Goal: Find specific page/section: Find specific page/section

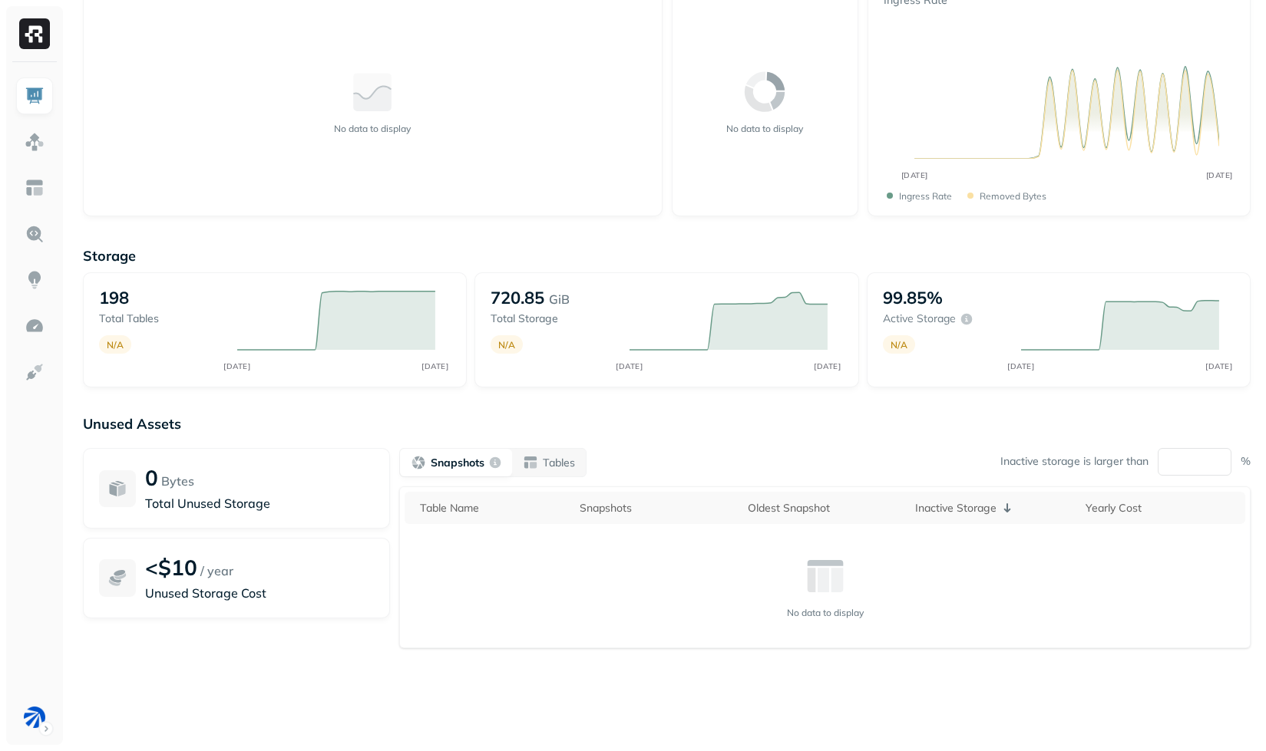
scroll to position [73, 0]
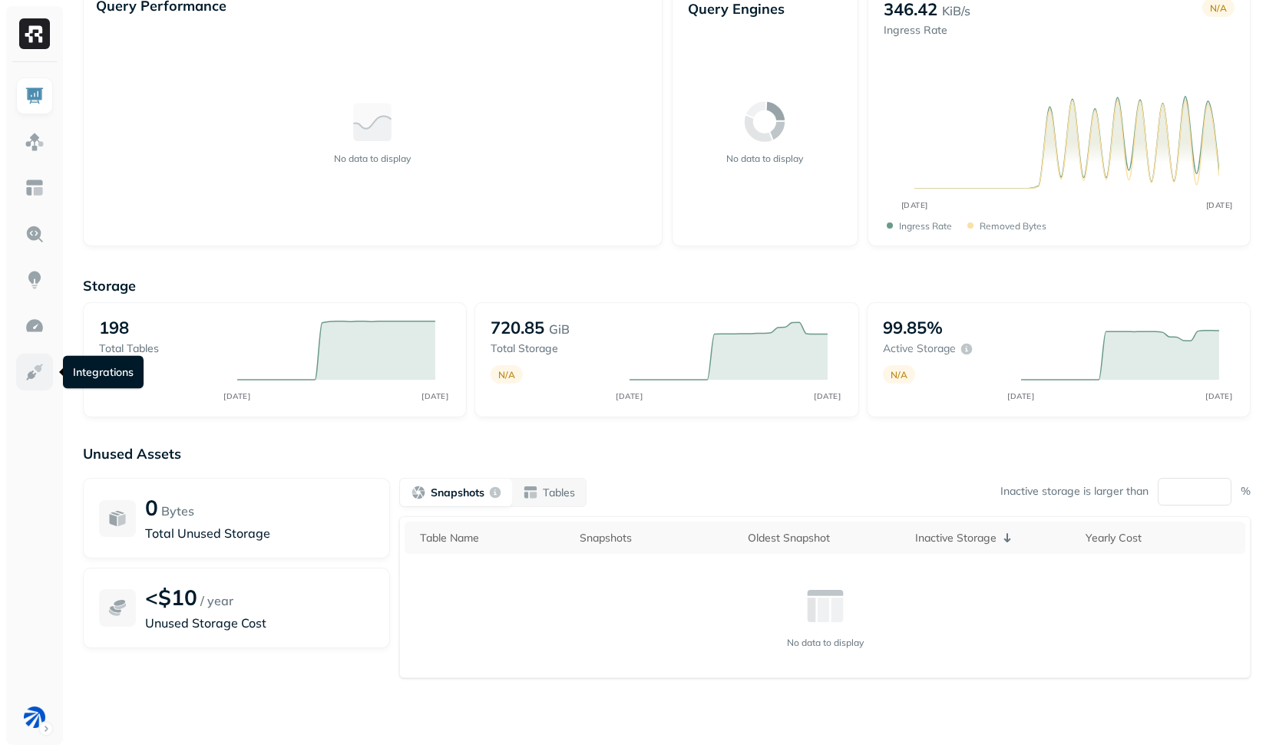
click at [36, 378] on img at bounding box center [35, 372] width 20 height 20
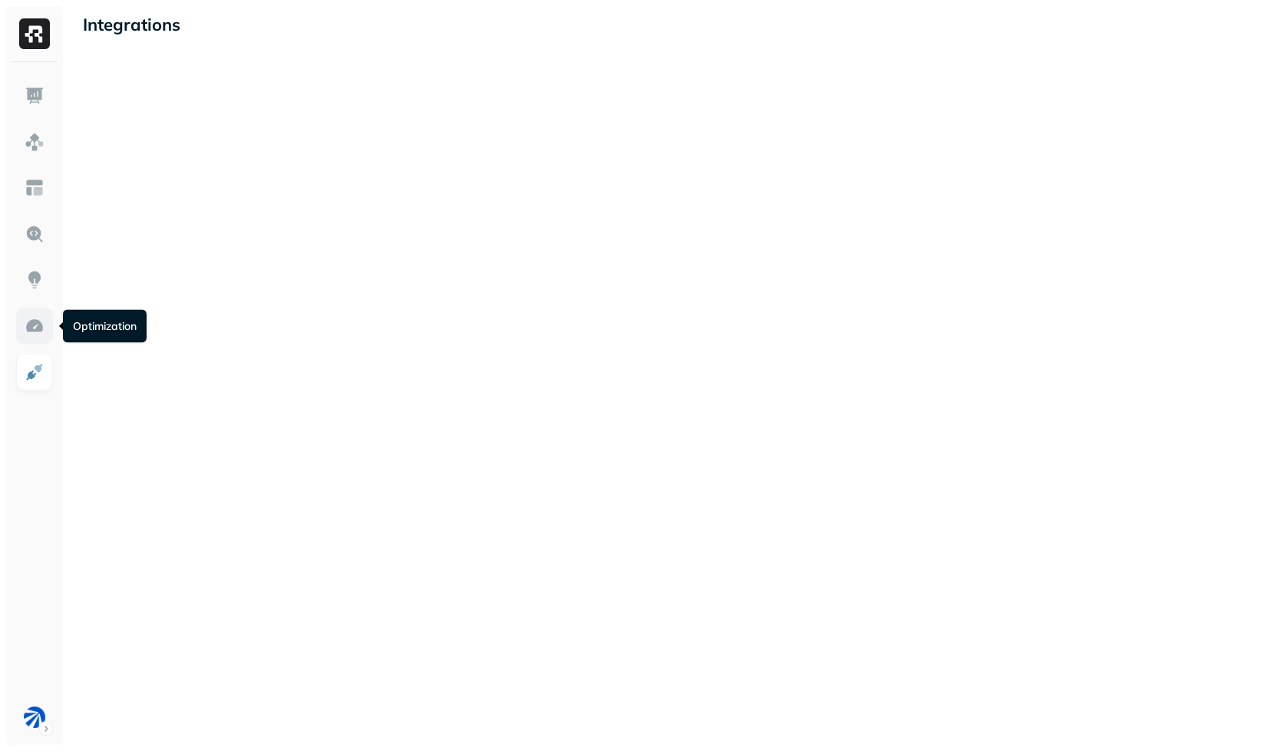
click at [38, 322] on img at bounding box center [35, 326] width 20 height 20
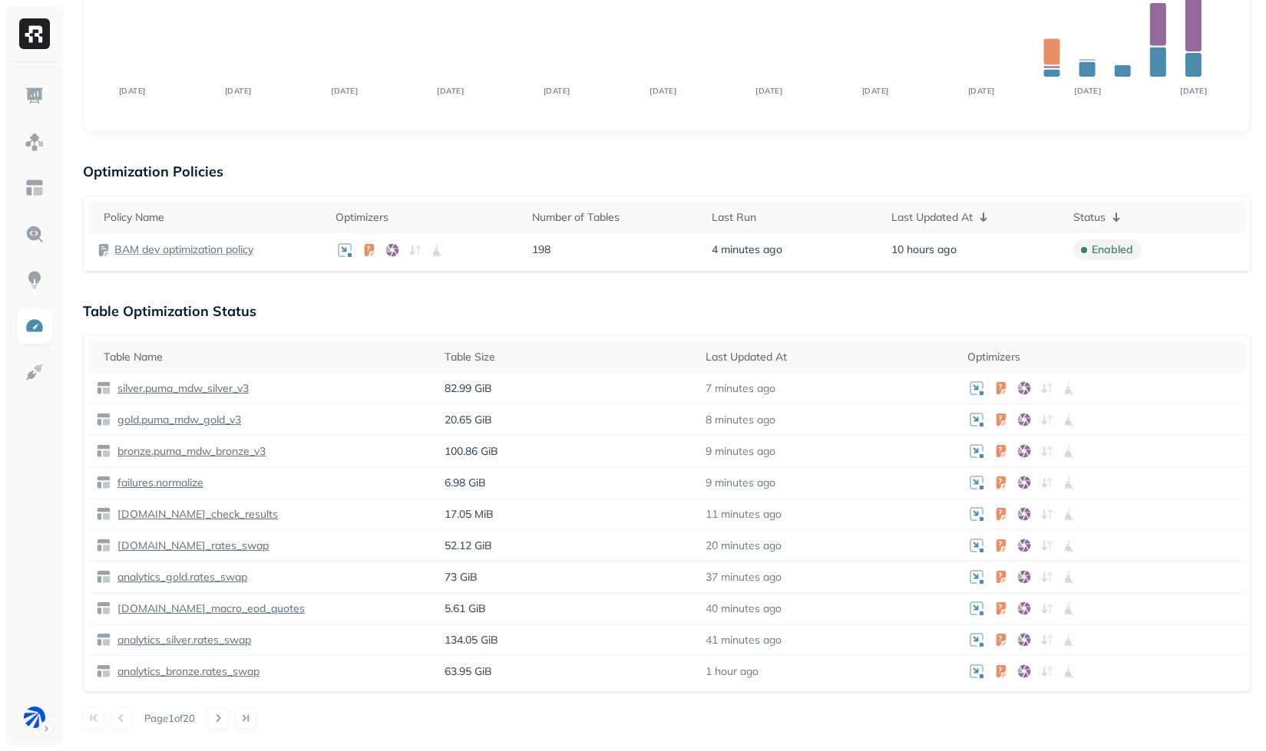
scroll to position [770, 0]
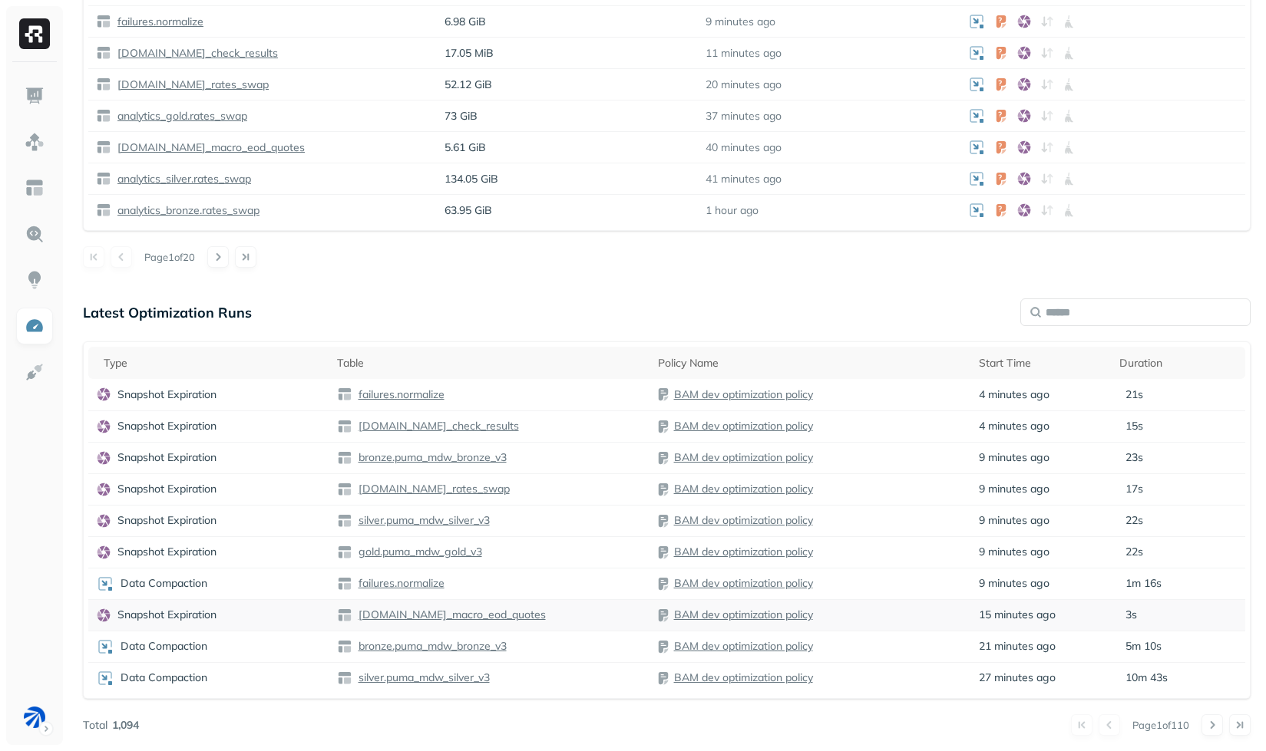
click at [266, 612] on div "Snapshot Expiration" at bounding box center [209, 615] width 226 height 15
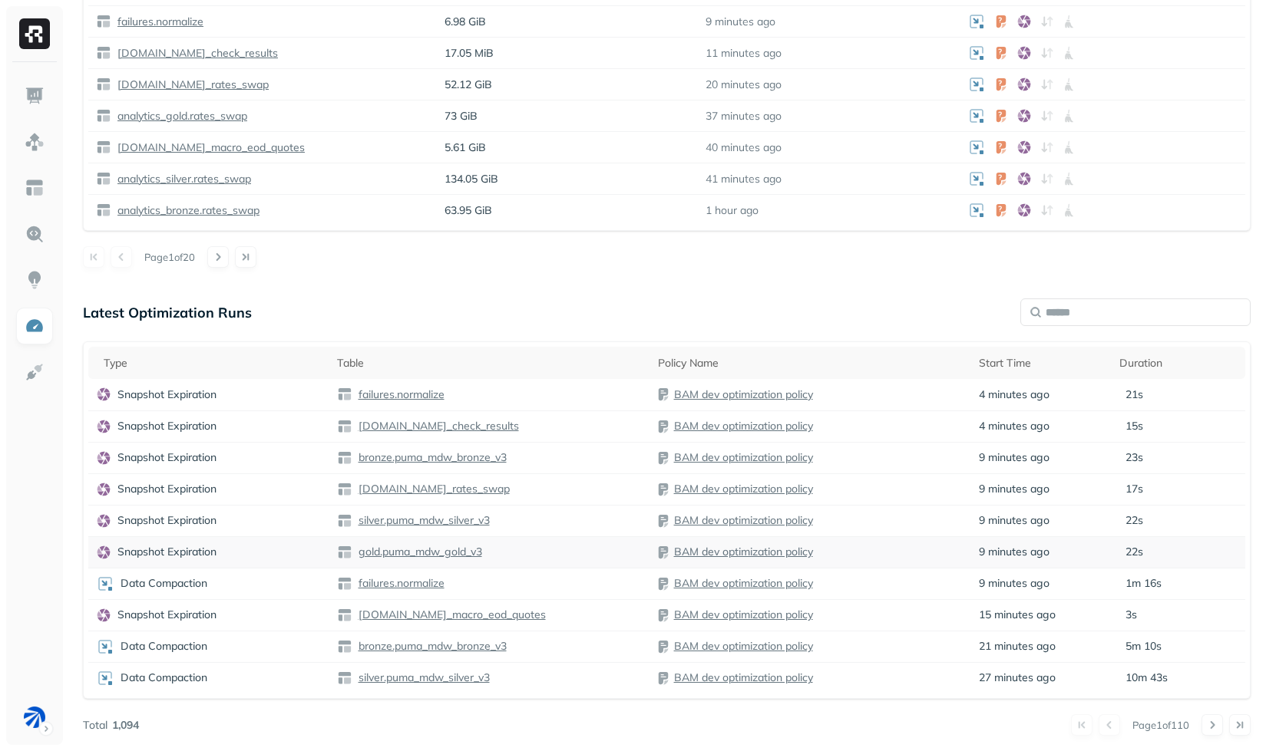
click at [206, 546] on p "Snapshot Expiration" at bounding box center [166, 552] width 99 height 15
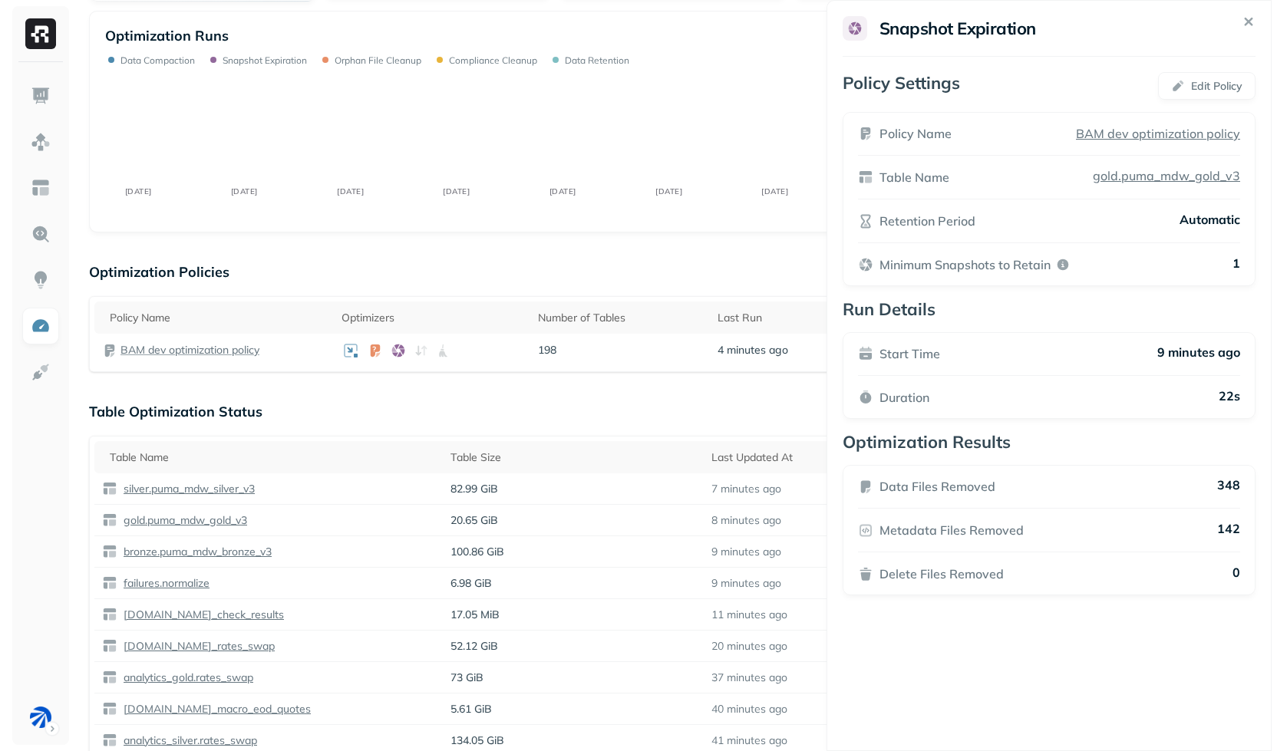
scroll to position [0, 0]
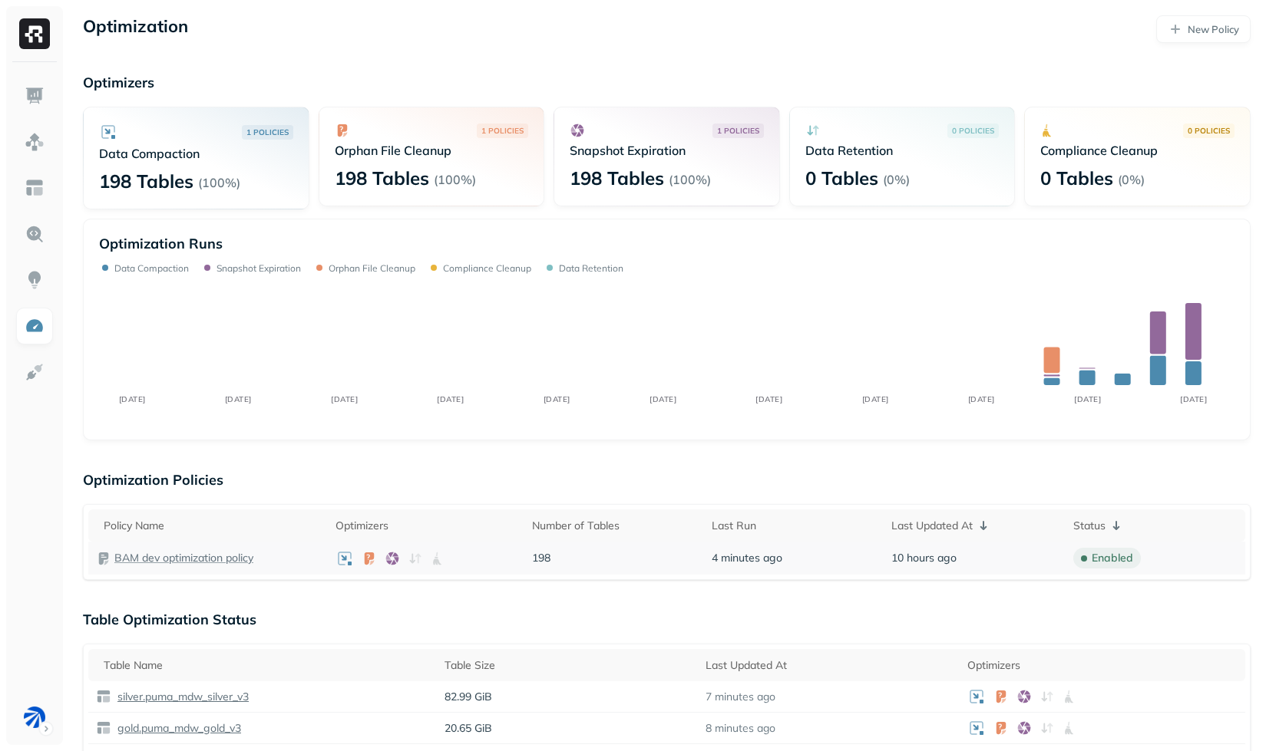
click at [187, 563] on p "BAM dev optimization policy" at bounding box center [183, 558] width 139 height 15
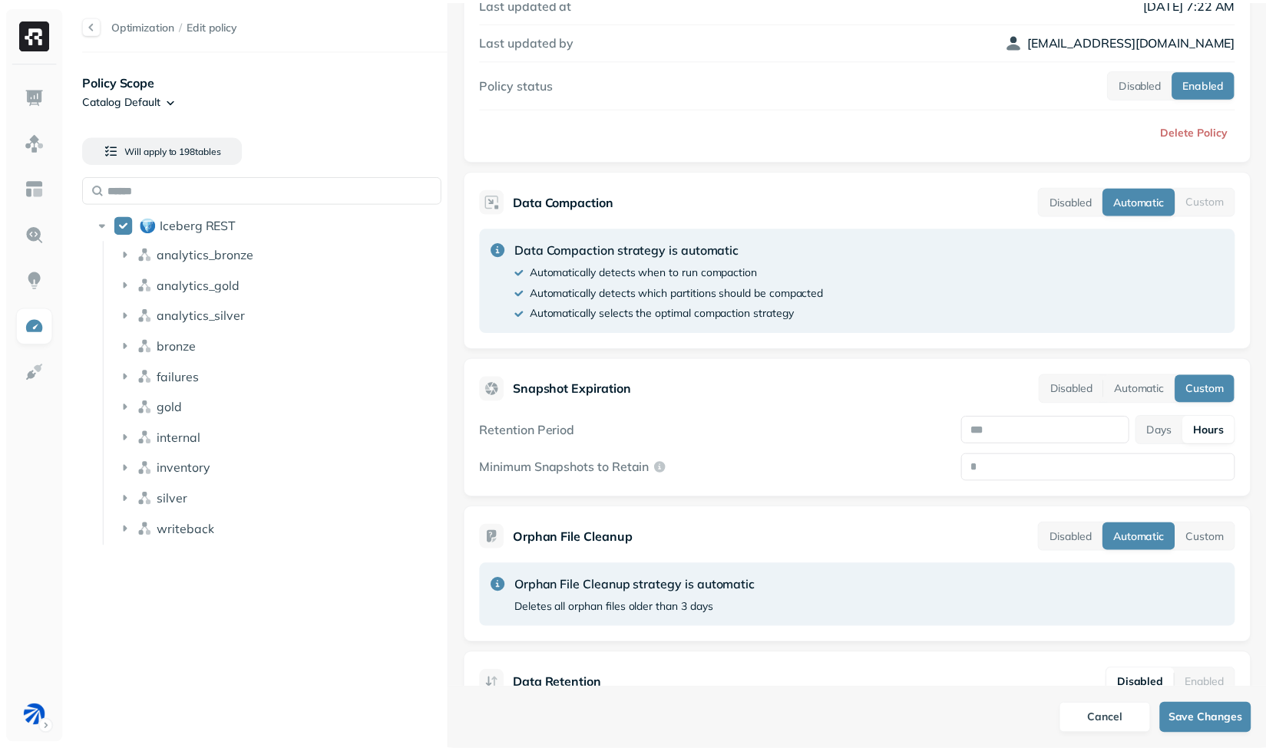
scroll to position [299, 0]
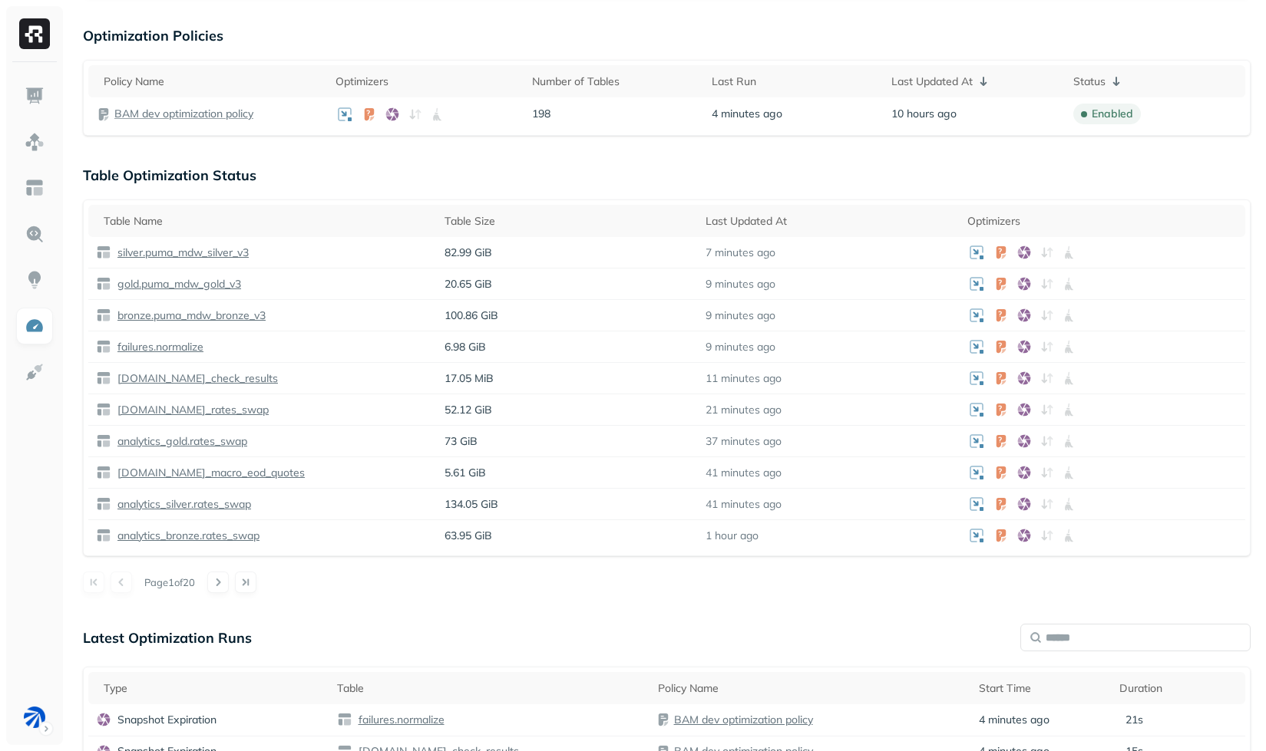
scroll to position [770, 0]
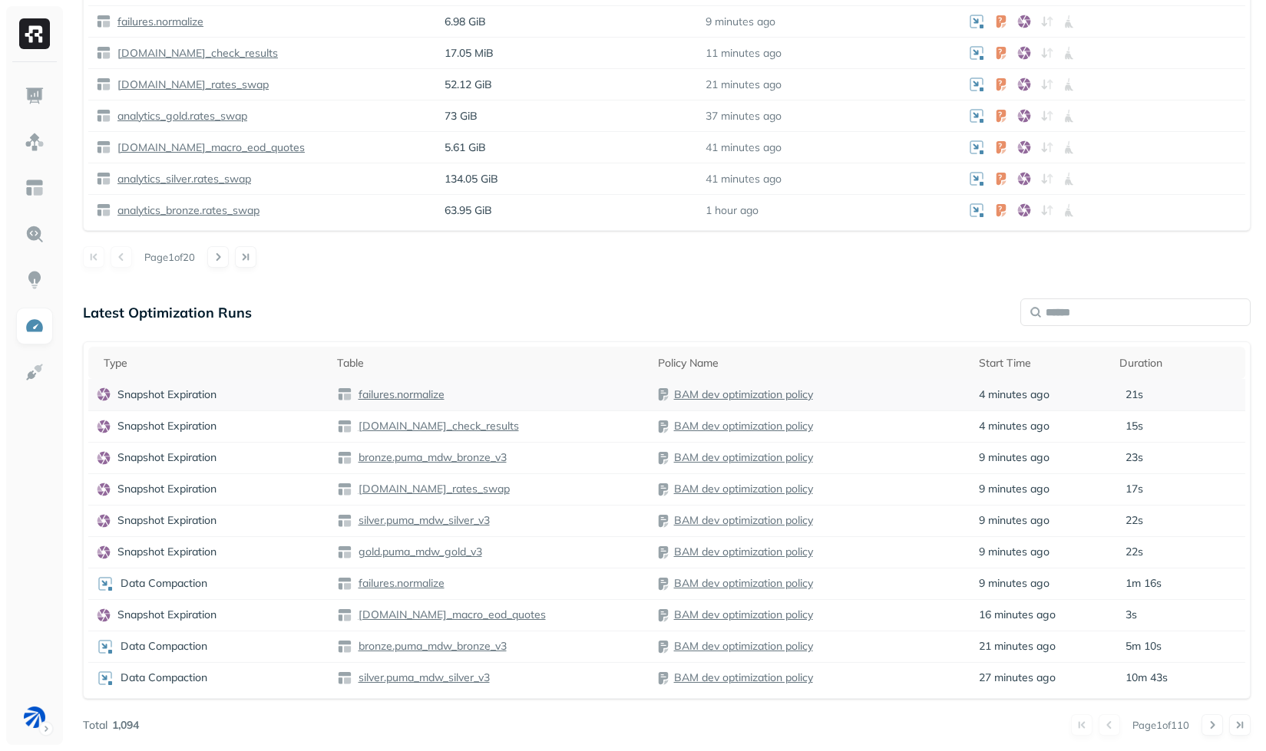
click at [246, 399] on div "Snapshot Expiration" at bounding box center [209, 394] width 226 height 15
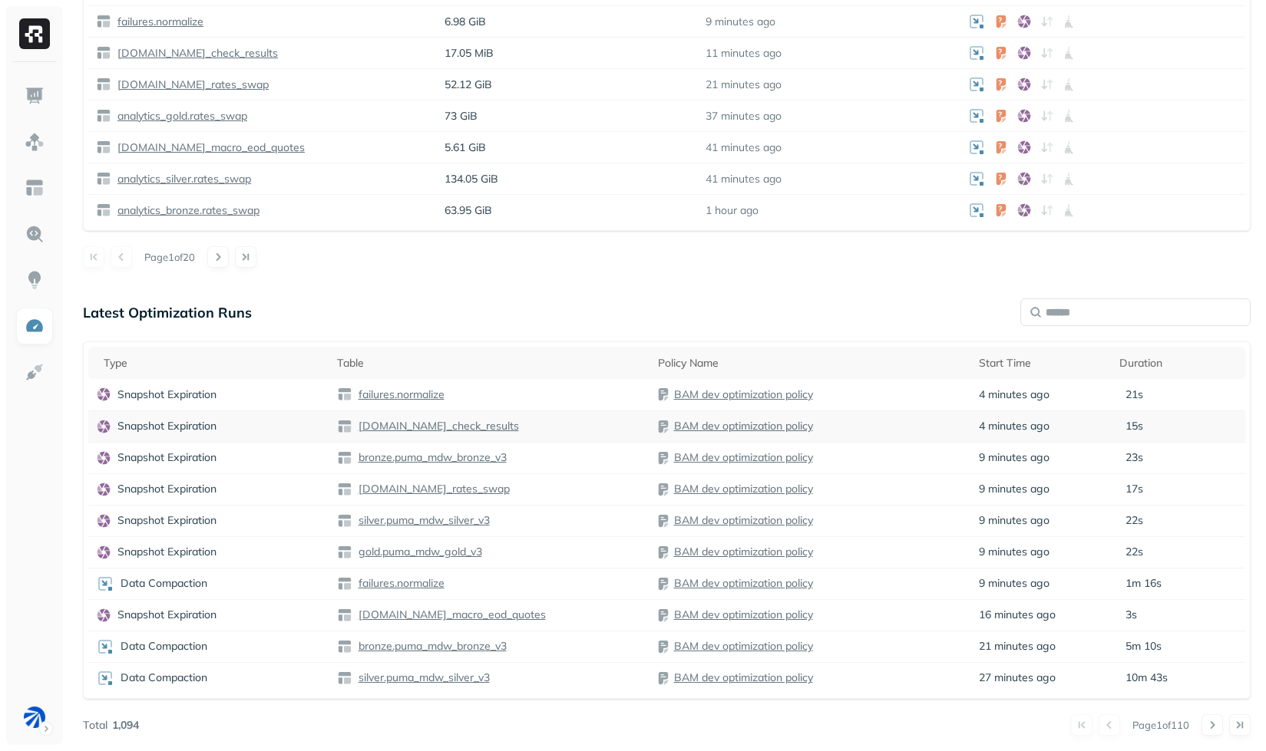
click at [282, 434] on td "Snapshot Expiration" at bounding box center [208, 426] width 241 height 31
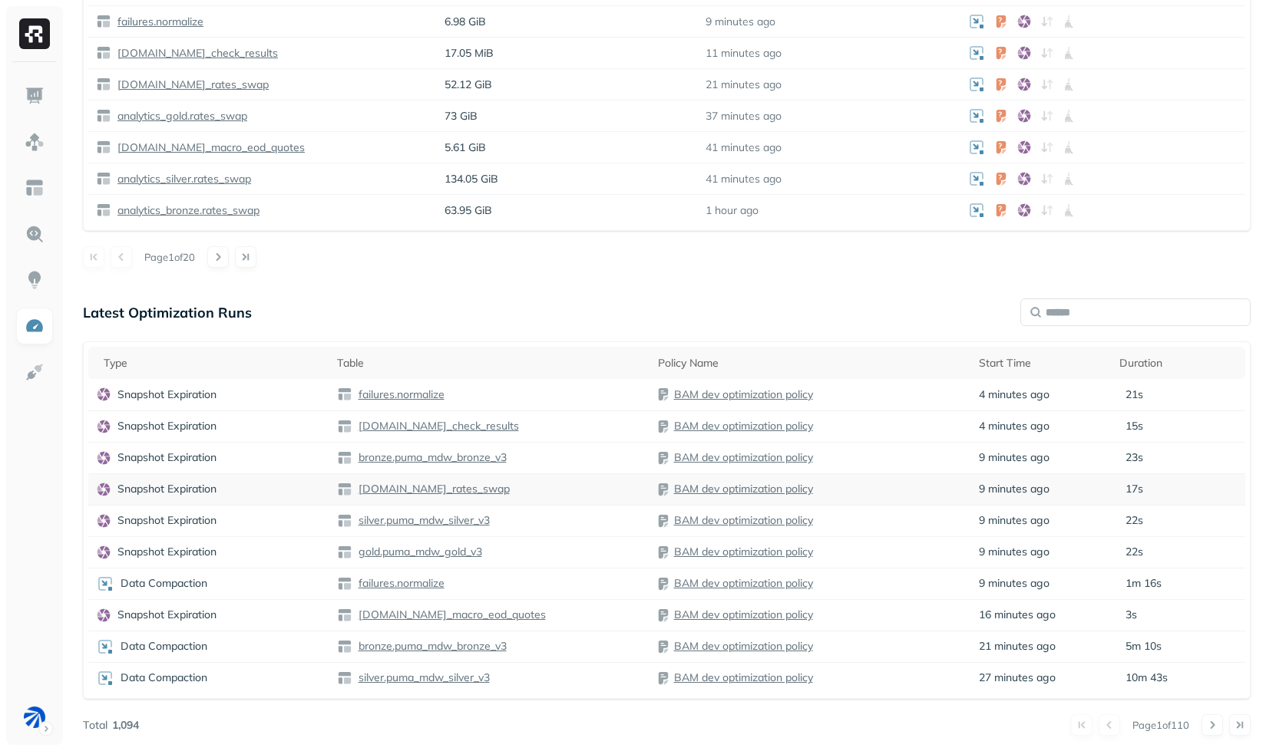
click at [264, 496] on div "Snapshot Expiration" at bounding box center [209, 489] width 226 height 15
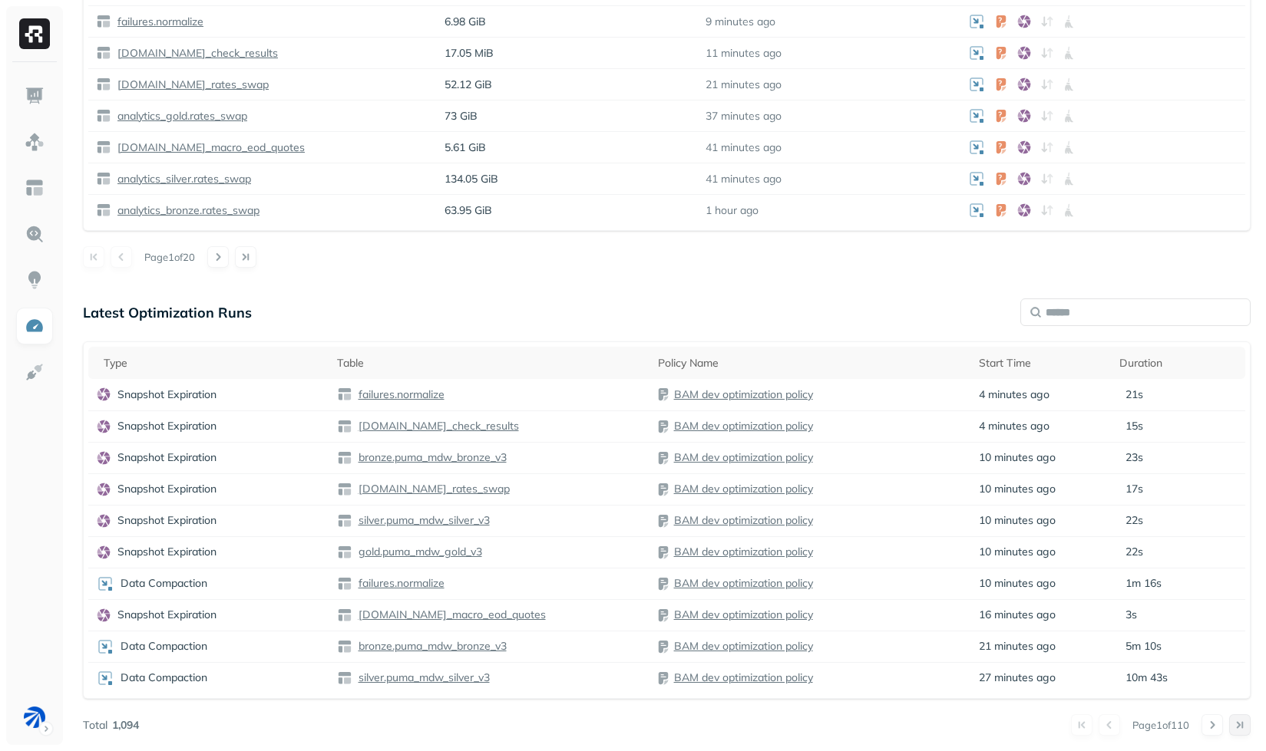
click at [1233, 725] on button at bounding box center [1239, 725] width 21 height 21
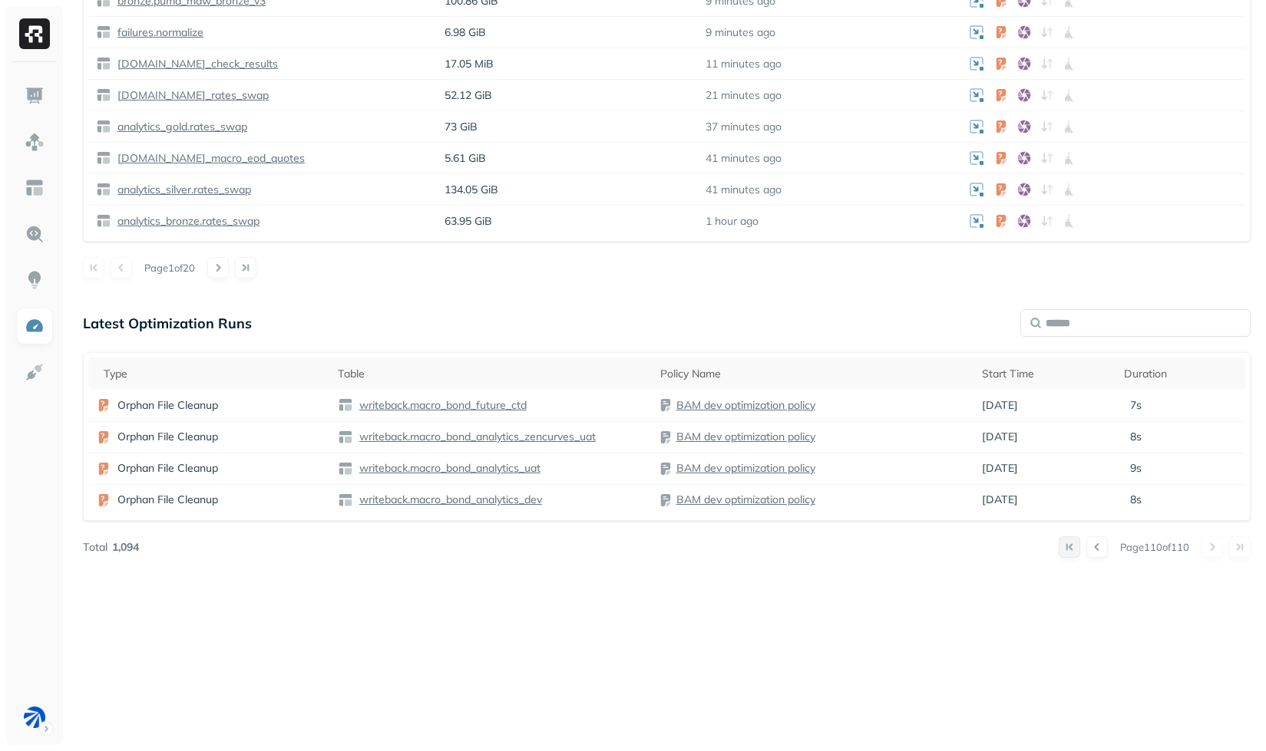
click at [1065, 547] on button at bounding box center [1068, 546] width 21 height 21
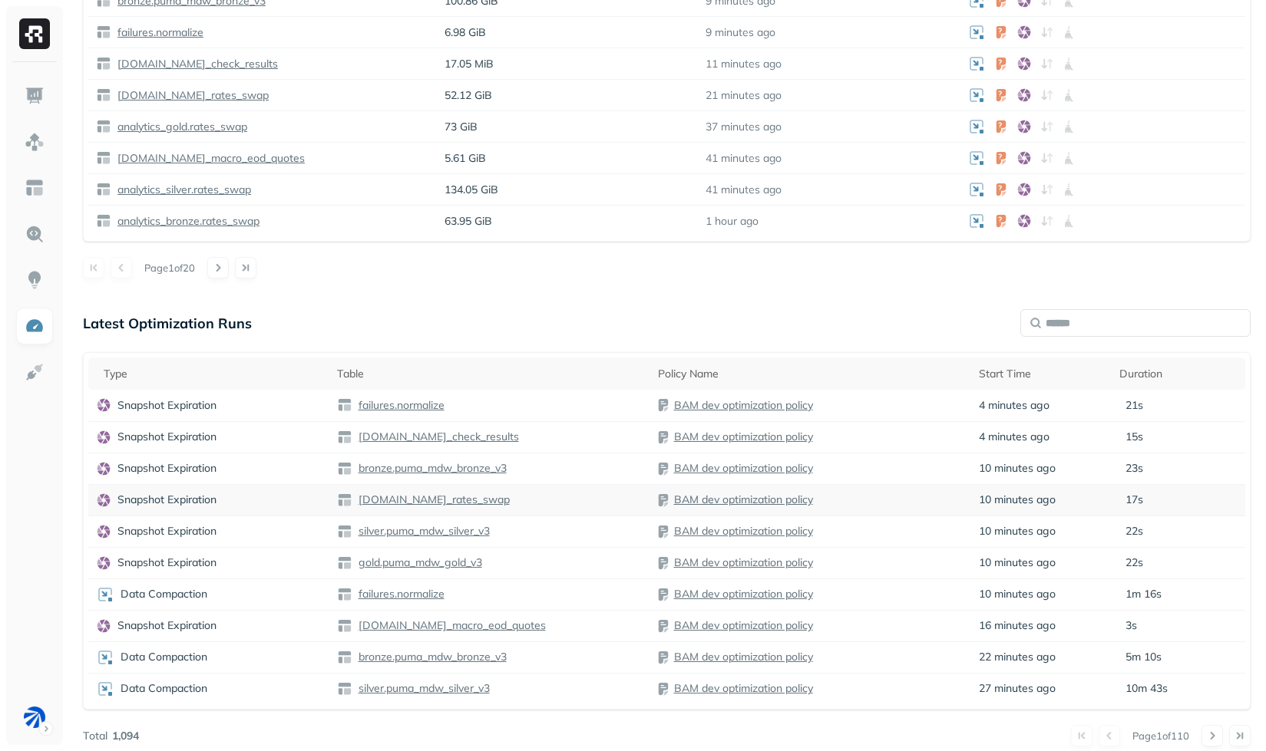
click at [234, 501] on div "Snapshot Expiration" at bounding box center [209, 500] width 226 height 15
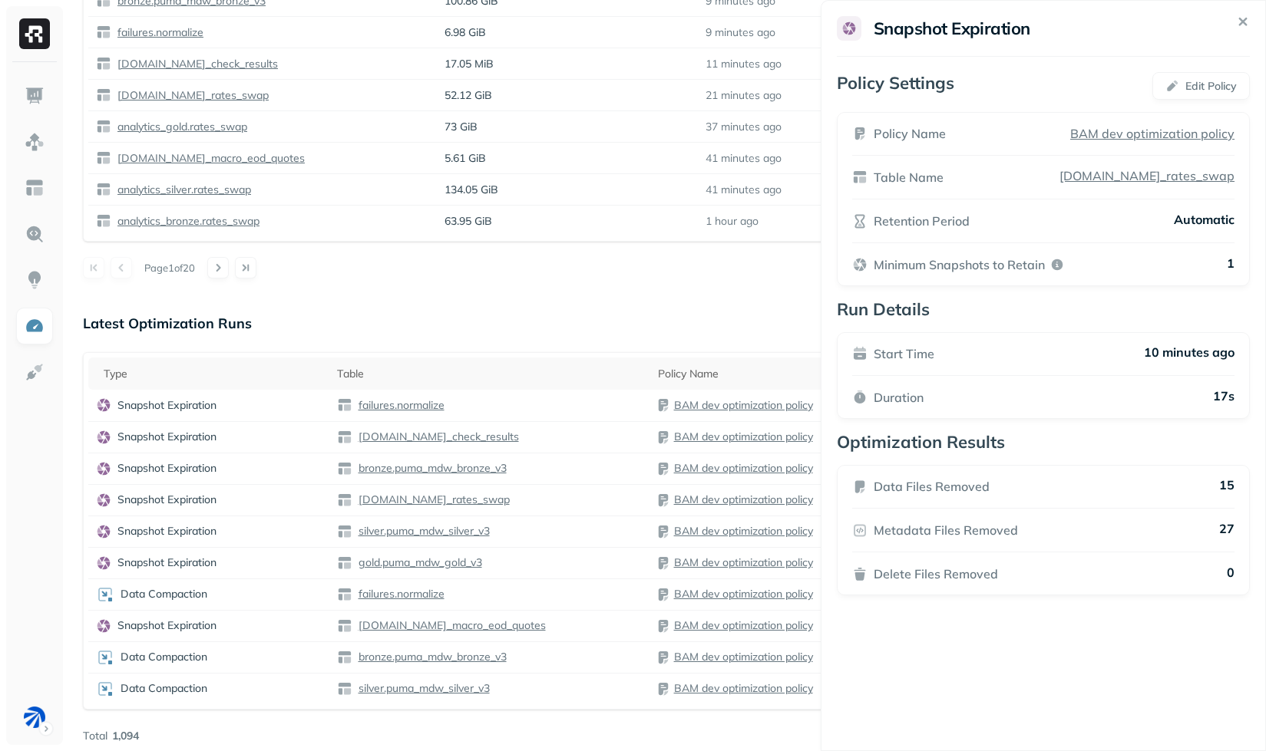
click at [419, 309] on html "Optimization New Policy Optimizers 1 POLICIES Data Compaction 198 Tables ( 100%…" at bounding box center [633, 1] width 1266 height 1521
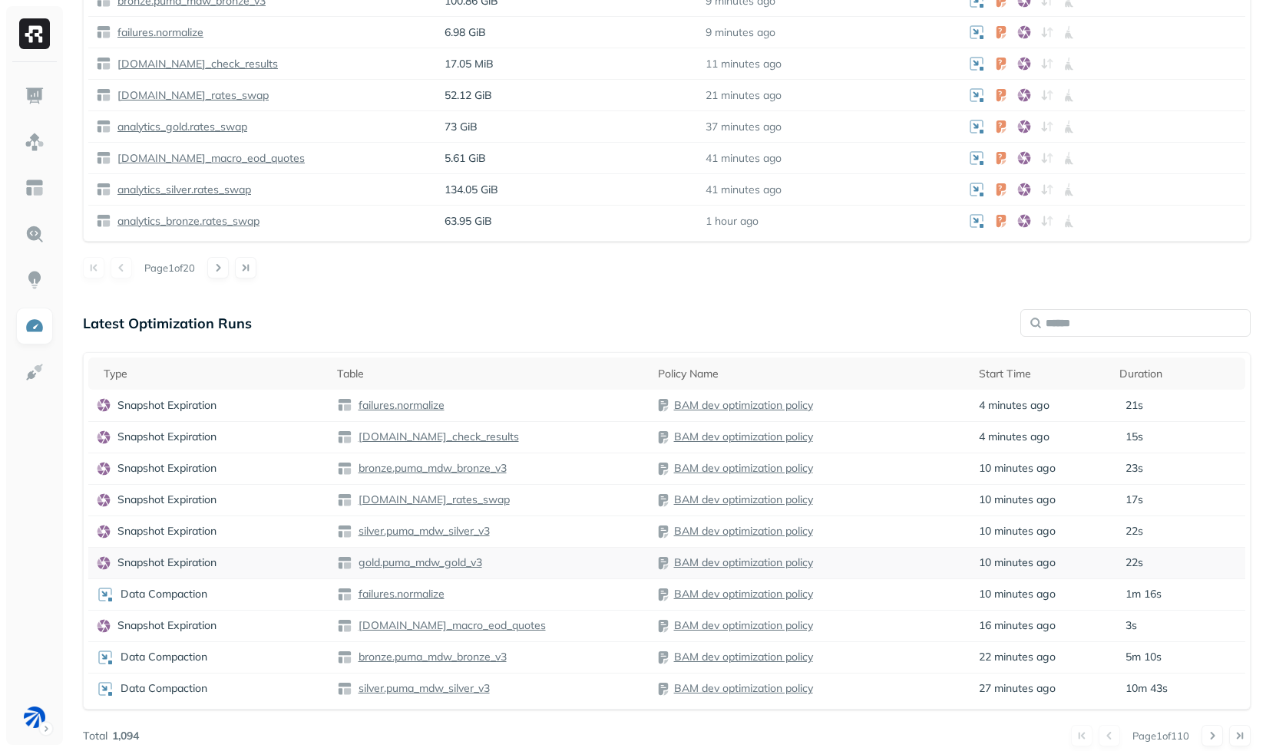
click at [225, 574] on td "Snapshot Expiration" at bounding box center [208, 562] width 241 height 31
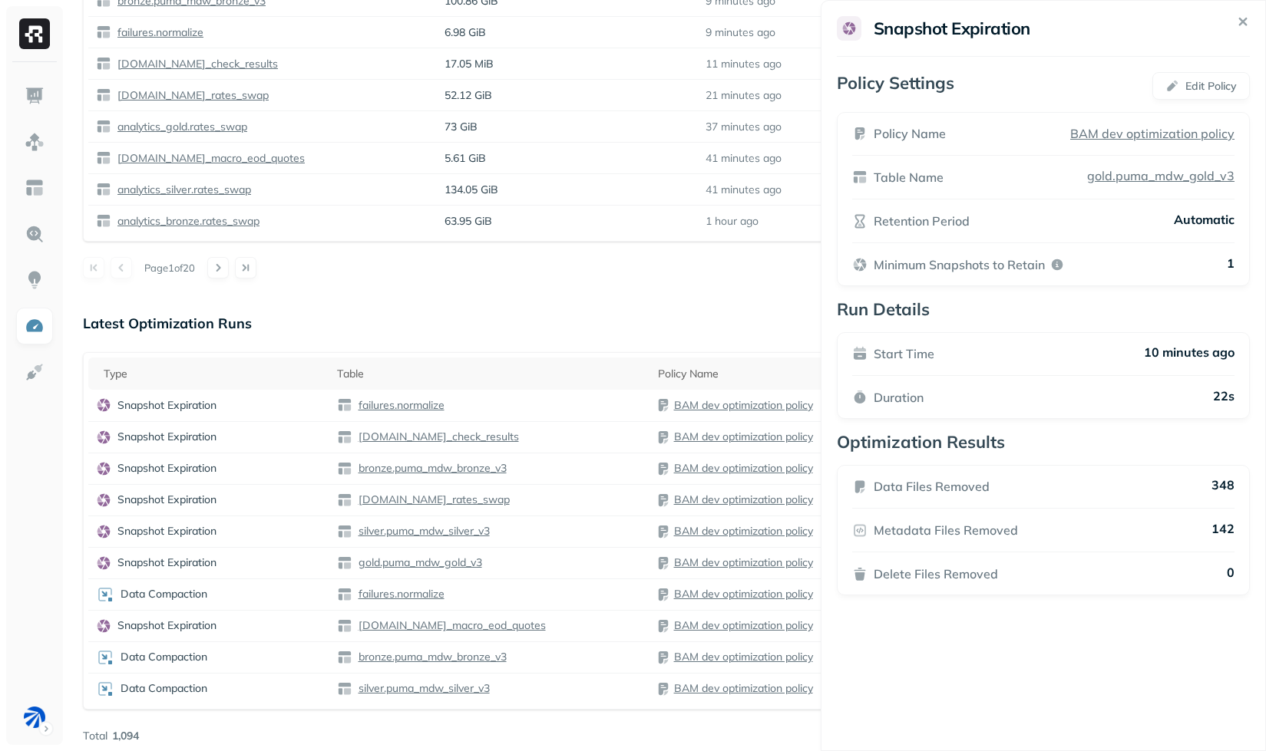
click at [553, 322] on html "Optimization New Policy Optimizers 1 POLICIES Data Compaction 198 Tables ( 100%…" at bounding box center [633, 1] width 1266 height 1521
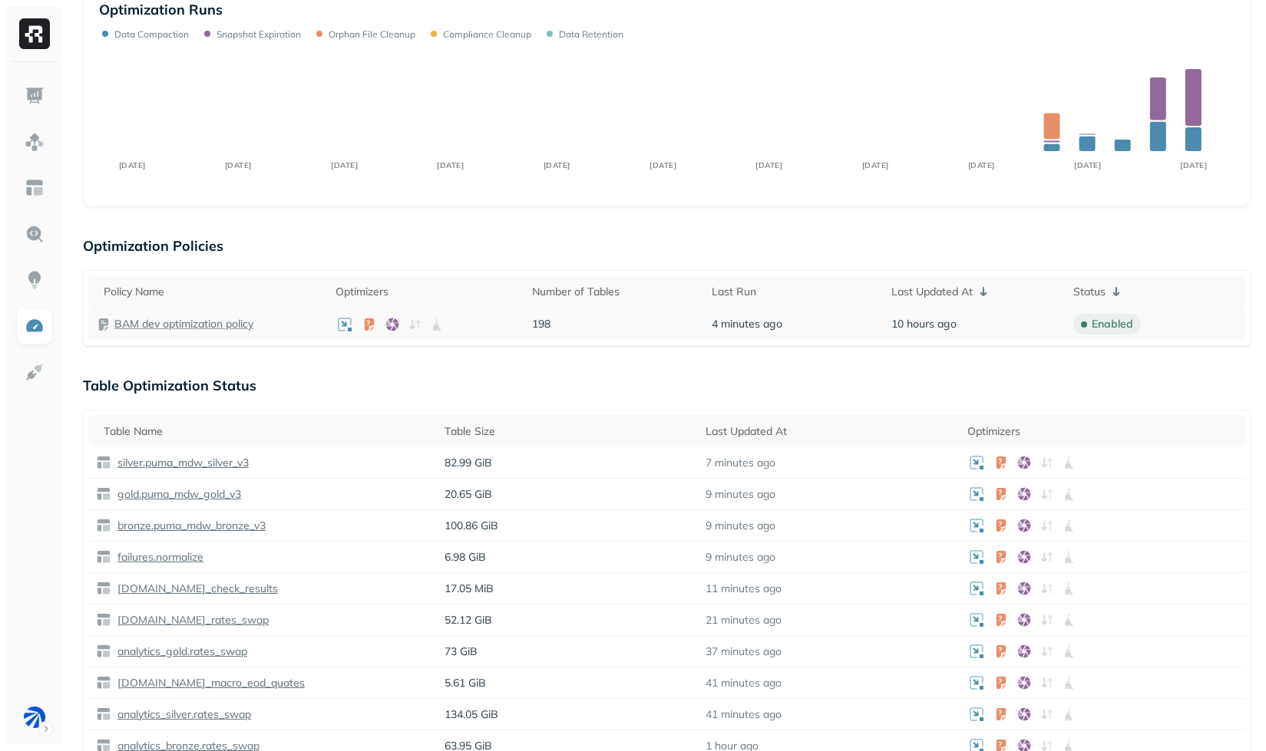
scroll to position [155, 0]
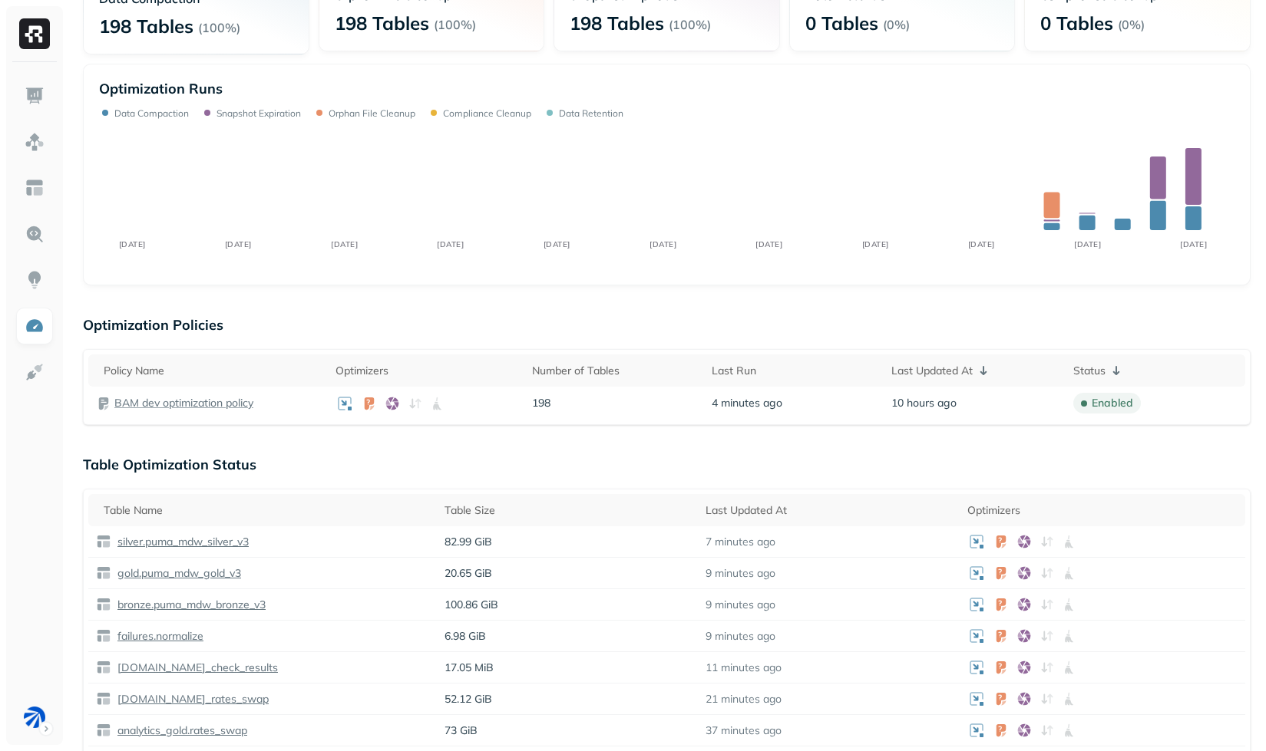
click at [711, 322] on p "Optimization Policies" at bounding box center [666, 325] width 1167 height 18
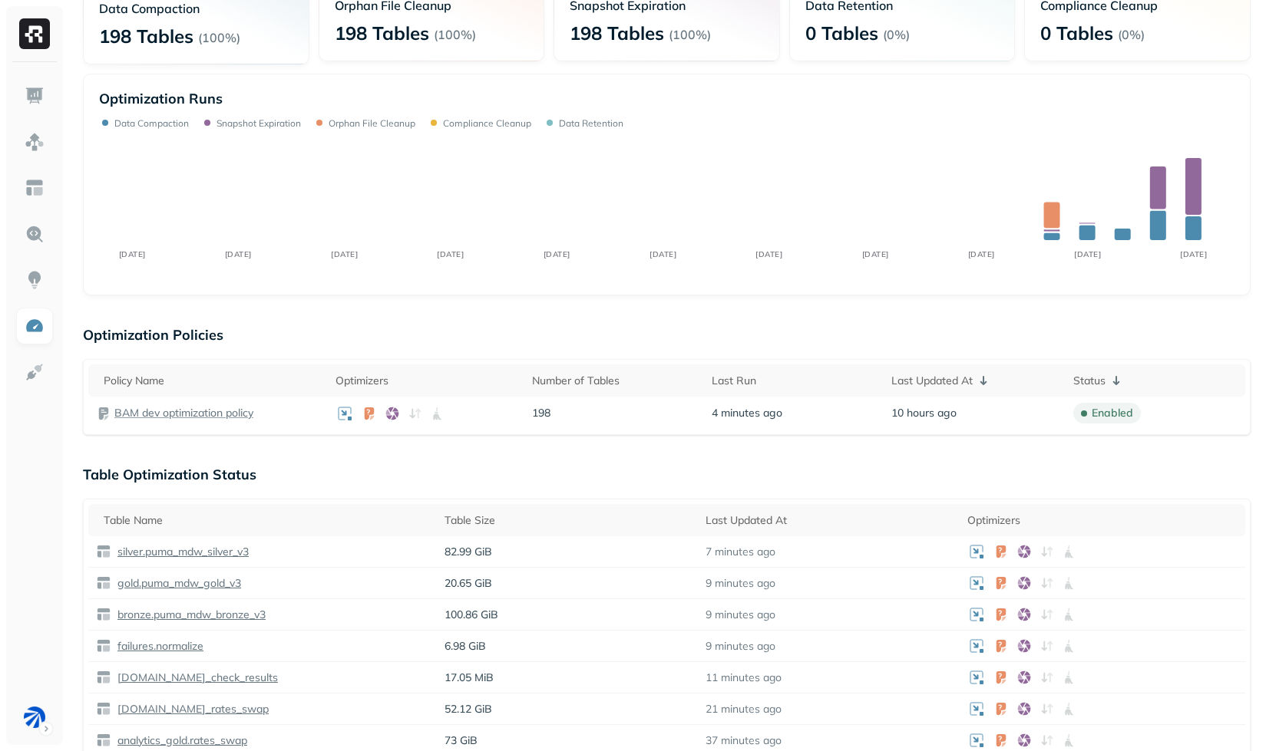
scroll to position [135, 0]
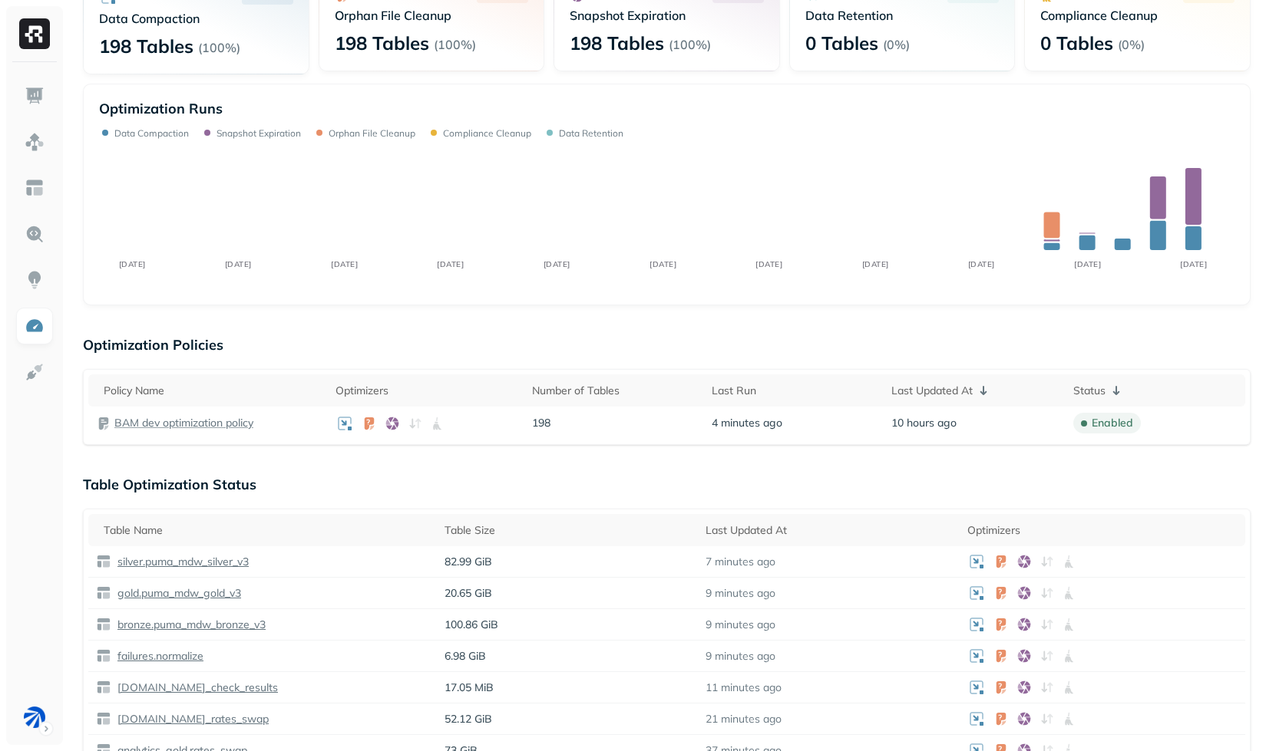
click at [276, 345] on p "Optimization Policies" at bounding box center [666, 345] width 1167 height 18
click at [183, 336] on p "Optimization Policies" at bounding box center [666, 345] width 1167 height 18
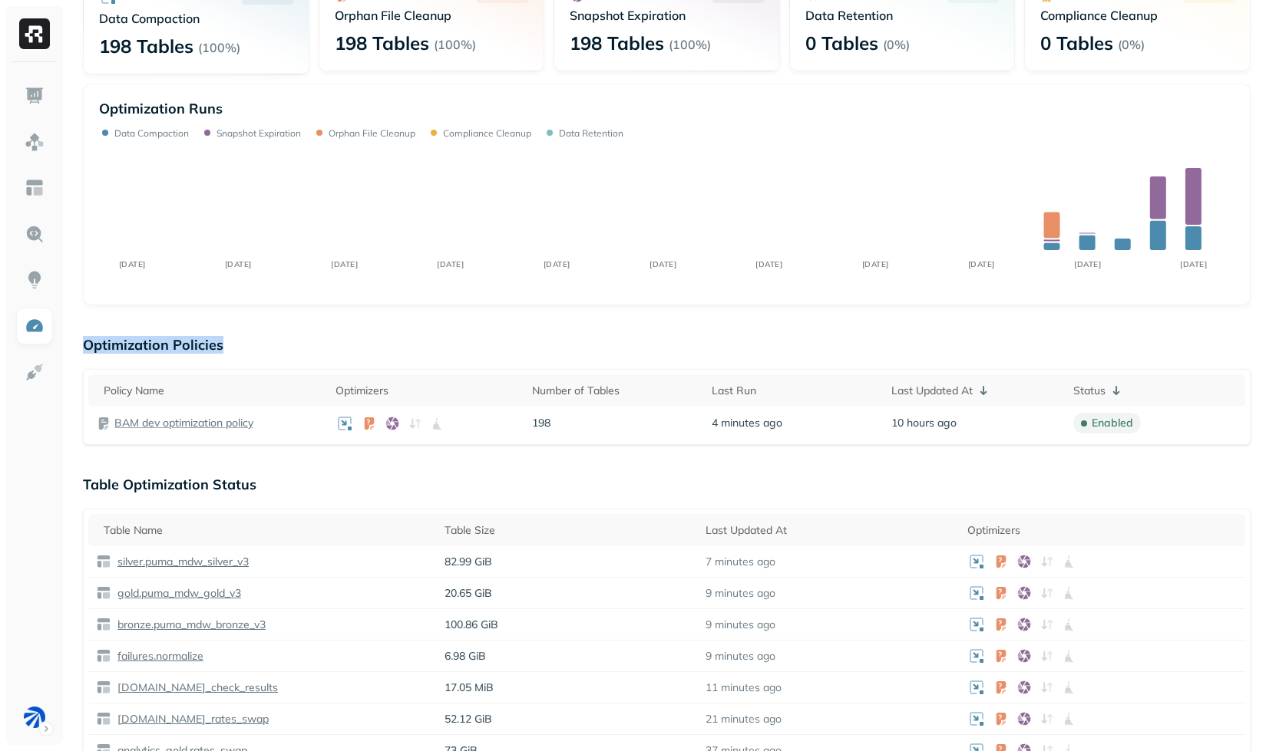
click at [183, 336] on p "Optimization Policies" at bounding box center [666, 345] width 1167 height 18
drag, startPoint x: 352, startPoint y: 352, endPoint x: 361, endPoint y: 354, distance: 9.3
click at [361, 354] on div "Optimization Policies Policy Name Optimizers Number of Tables Last Run Last Upd…" at bounding box center [666, 390] width 1167 height 109
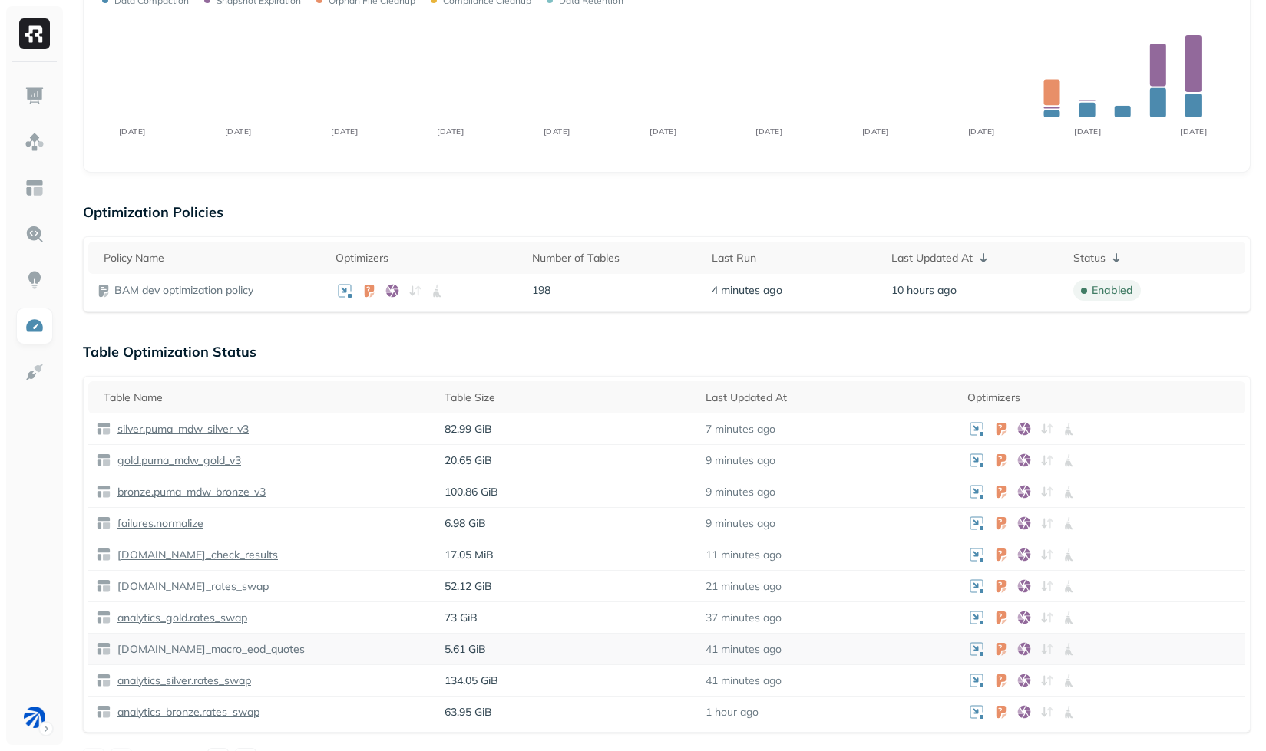
scroll to position [457, 0]
